Goal: Transaction & Acquisition: Purchase product/service

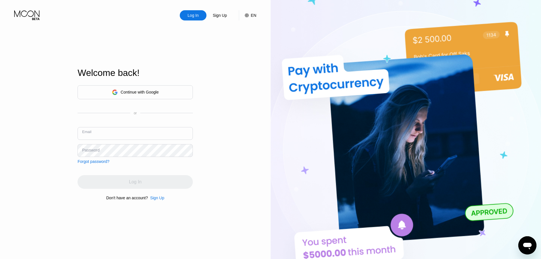
click at [131, 135] on input "text" at bounding box center [135, 133] width 115 height 13
type input "[EMAIL_ADDRESS][DOMAIN_NAME]"
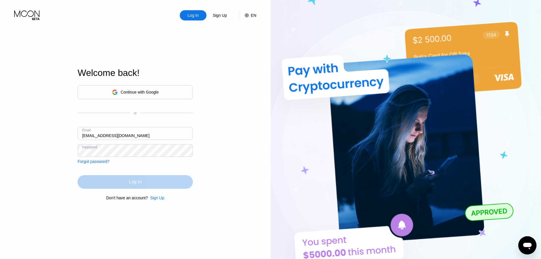
click at [151, 183] on div "Log In" at bounding box center [135, 182] width 115 height 14
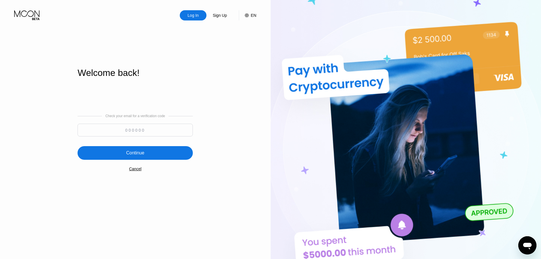
click at [145, 129] on input at bounding box center [135, 130] width 115 height 13
paste input "890984"
type input "890984"
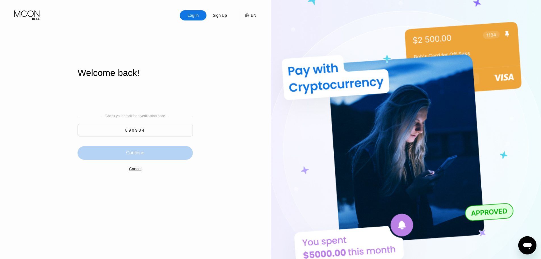
click at [134, 153] on div "Continue" at bounding box center [135, 153] width 18 height 6
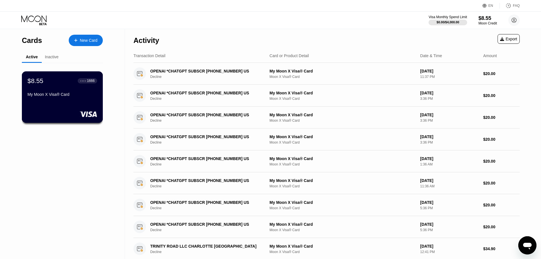
click at [78, 97] on div "My Moon X Visa® Card" at bounding box center [63, 94] width 70 height 5
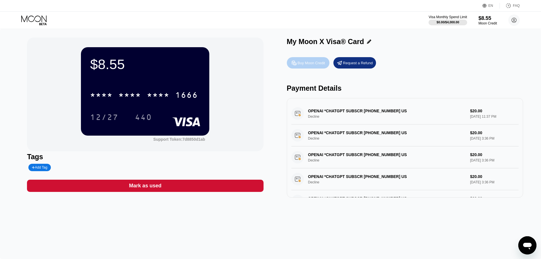
click at [311, 65] on div "Buy Moon Credit" at bounding box center [312, 62] width 28 height 5
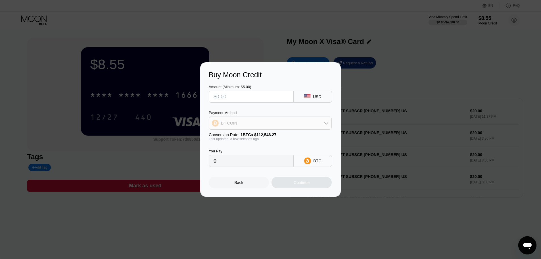
click at [311, 123] on div "BITCOIN" at bounding box center [270, 122] width 122 height 11
click at [239, 152] on span "USDT on TRON" at bounding box center [236, 151] width 29 height 5
type input "0.00"
drag, startPoint x: 238, startPoint y: 165, endPoint x: 188, endPoint y: 170, distance: 50.0
click at [191, 170] on div "Buy Moon Credit Amount (Minimum: $5.00) USD Payment Method USDT on TRON Convers…" at bounding box center [270, 129] width 541 height 134
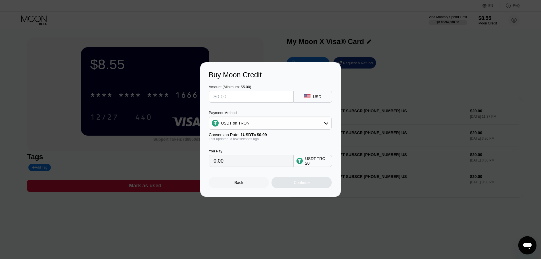
click at [246, 160] on input "0.00" at bounding box center [251, 160] width 75 height 11
click at [234, 96] on input "text" at bounding box center [251, 96] width 75 height 11
type input "$2"
type input "2.02"
type input "$20"
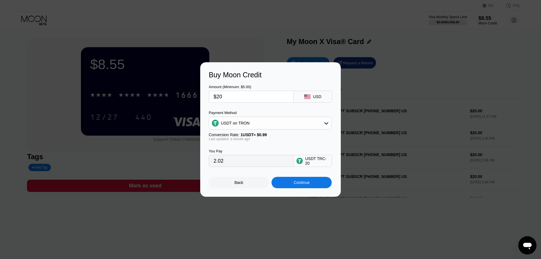
type input "20.20"
type input "$20"
